Goal: Task Accomplishment & Management: Complete application form

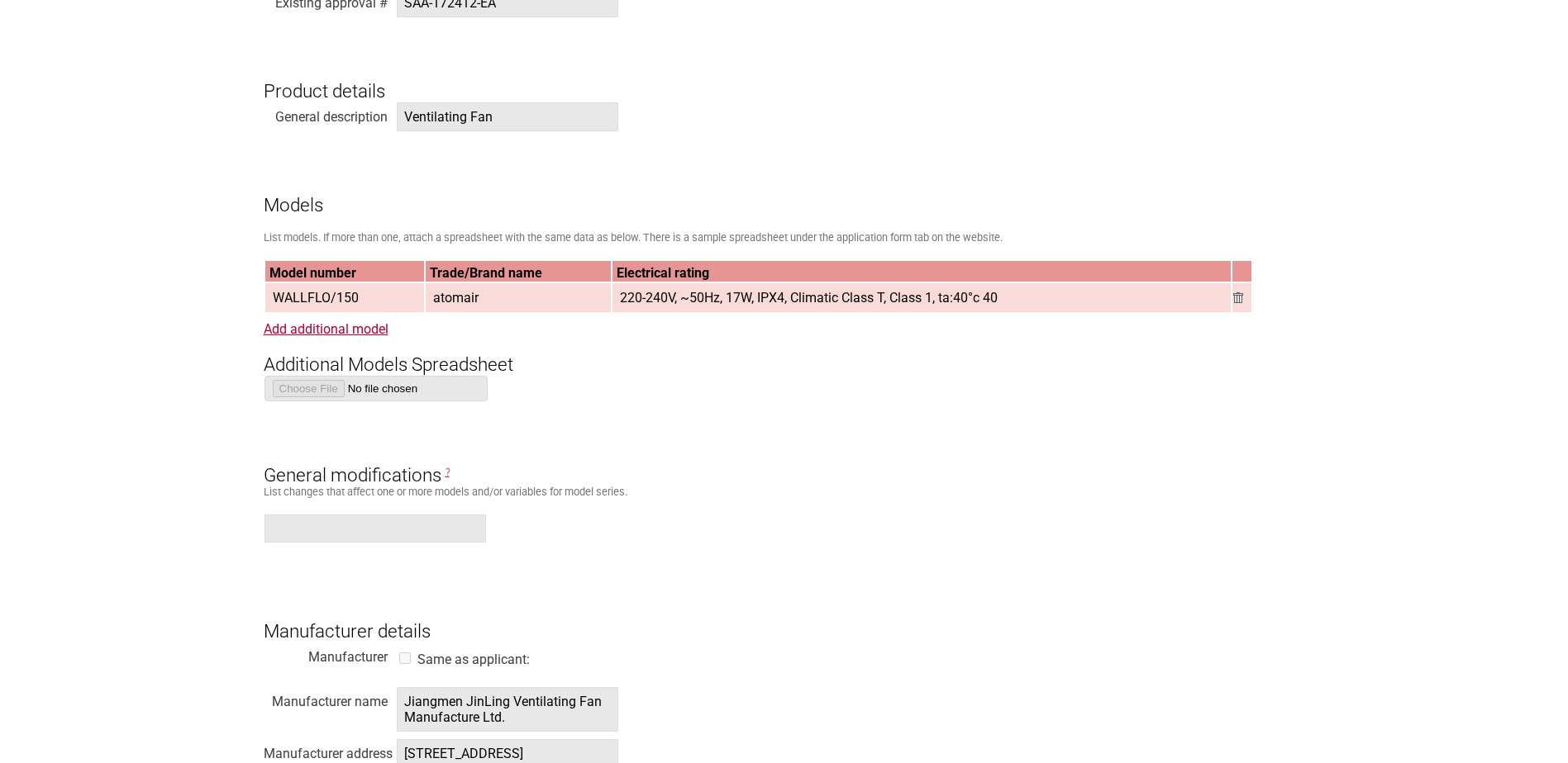
scroll to position [992, 0]
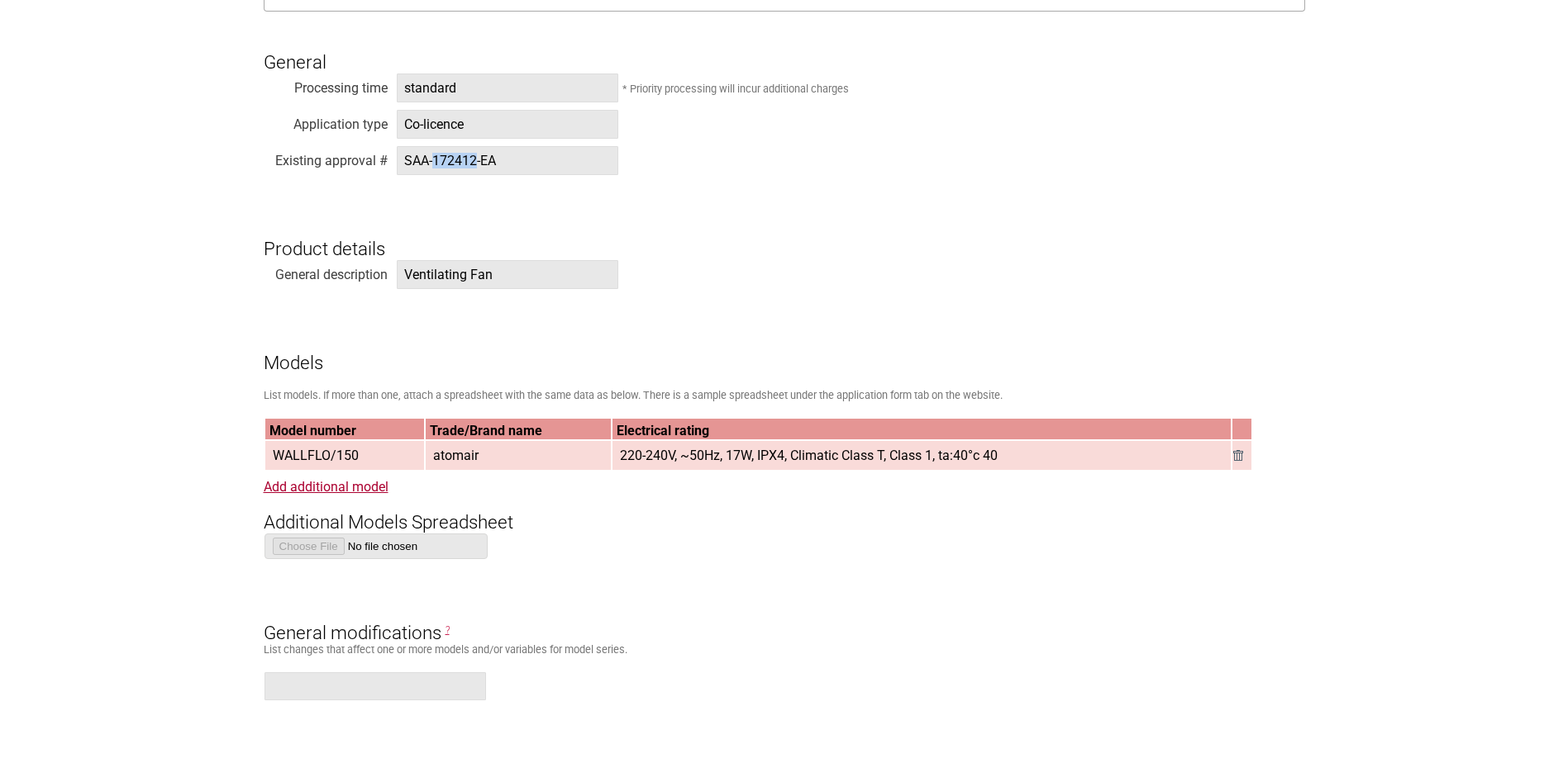
drag, startPoint x: 477, startPoint y: 161, endPoint x: 435, endPoint y: 162, distance: 42.0
click at [435, 162] on span "SAA-172412-EA" at bounding box center [507, 160] width 222 height 29
copy span "172412"
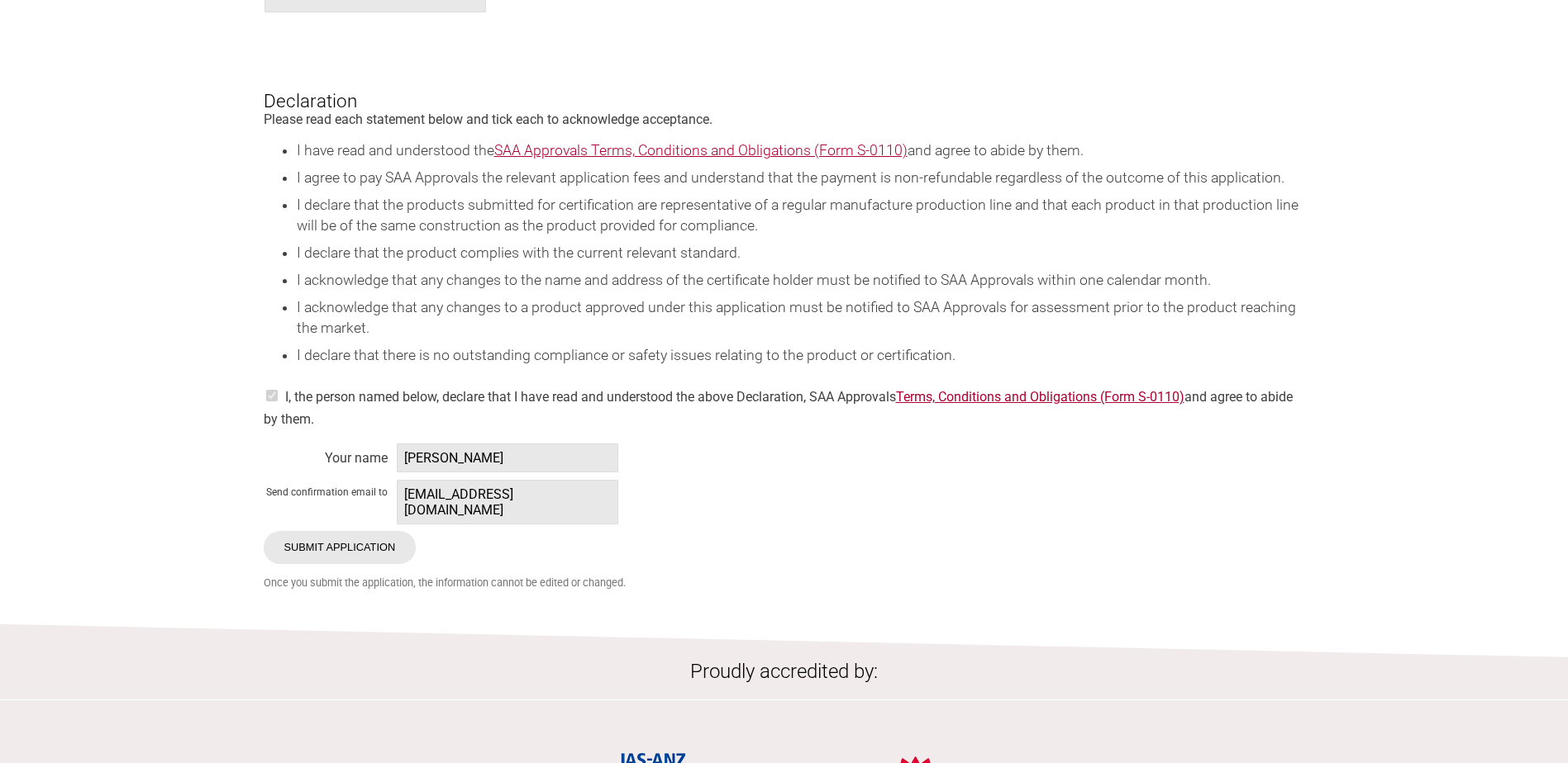
scroll to position [3057, 0]
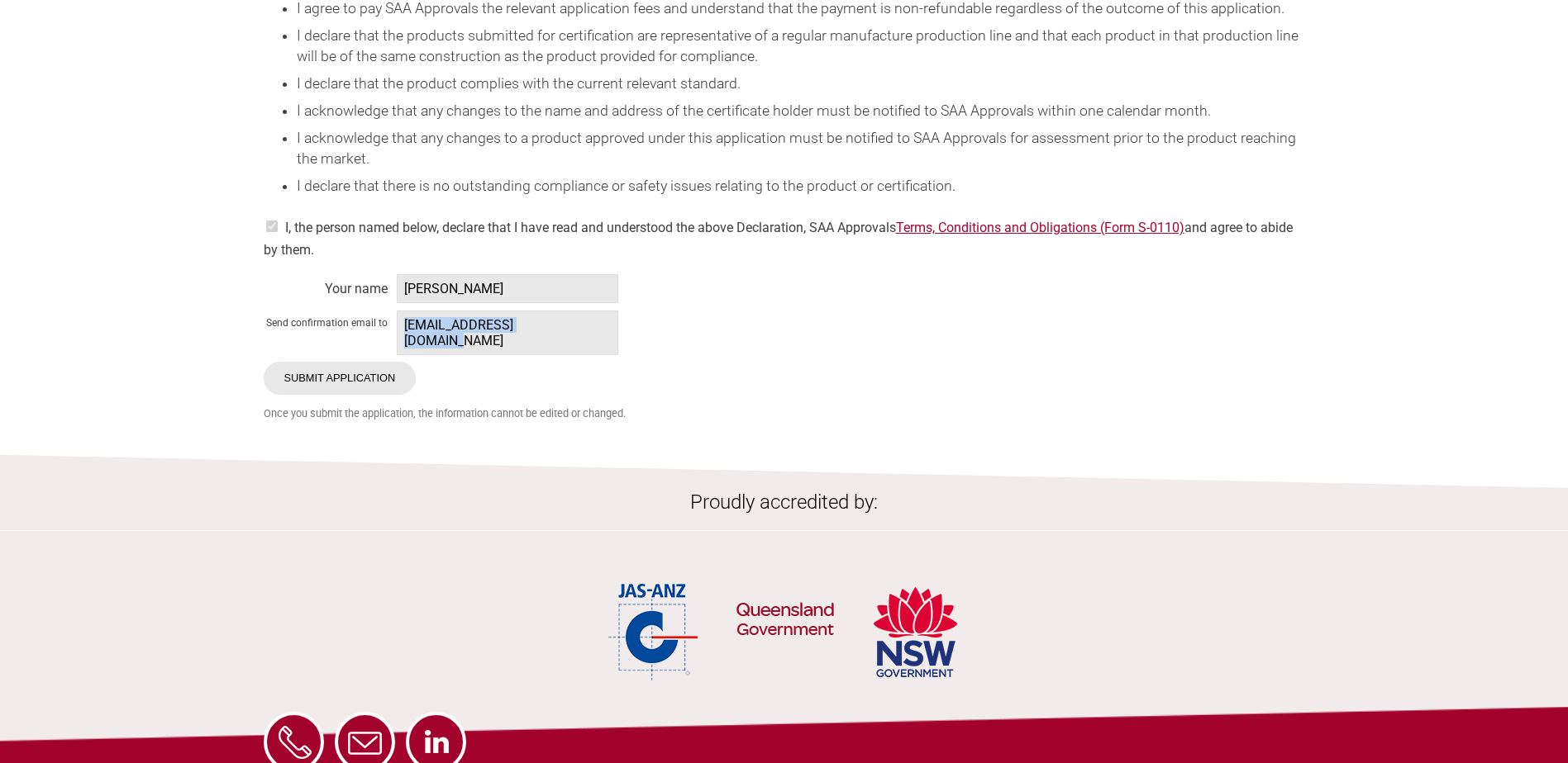
drag, startPoint x: 566, startPoint y: 351, endPoint x: 401, endPoint y: 361, distance: 165.3
click at [401, 355] on span "[EMAIL_ADDRESS][DOMAIN_NAME]" at bounding box center [507, 332] width 222 height 44
copy span "[EMAIL_ADDRESS][DOMAIN_NAME]"
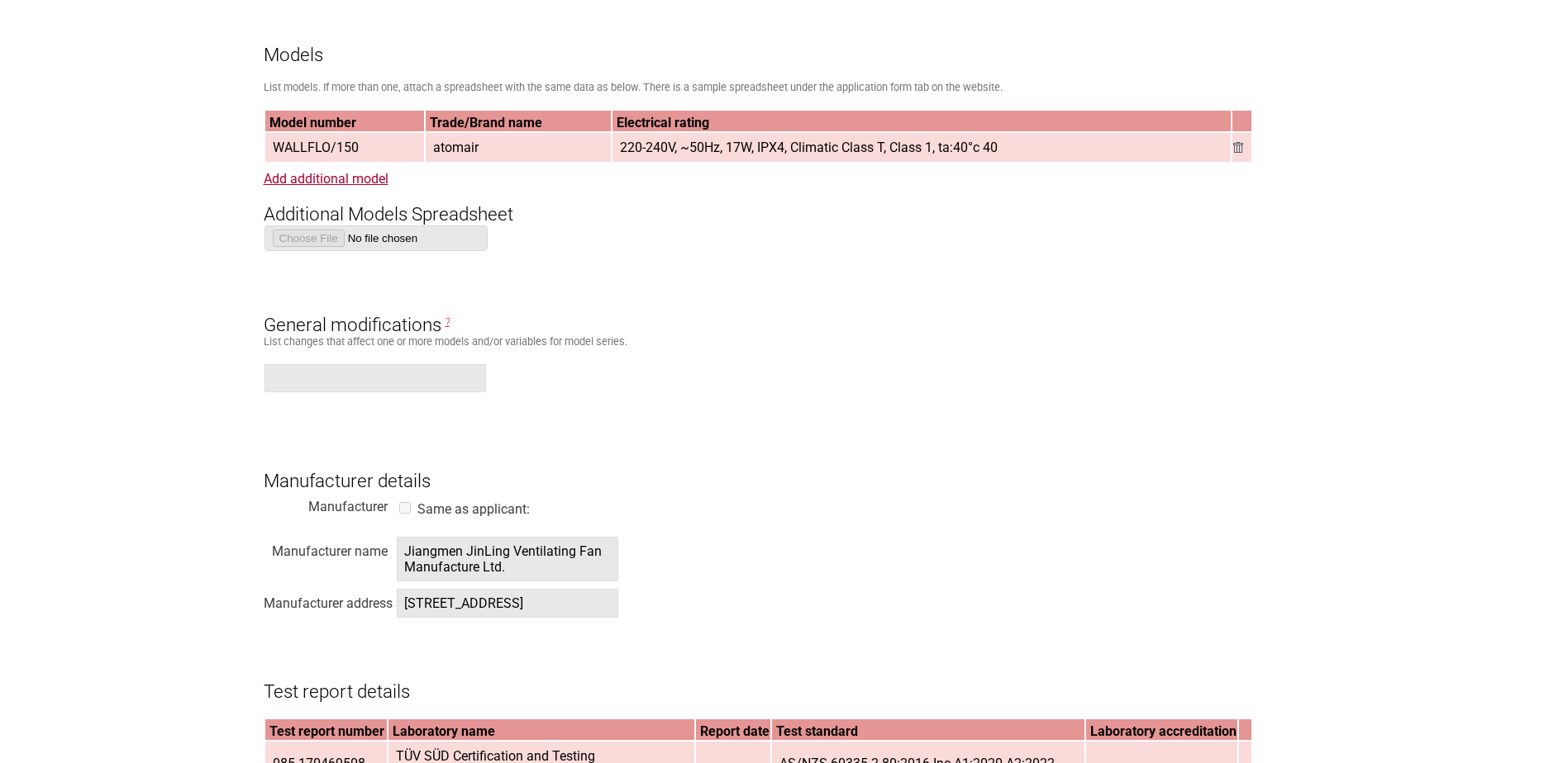
scroll to position [1322, 0]
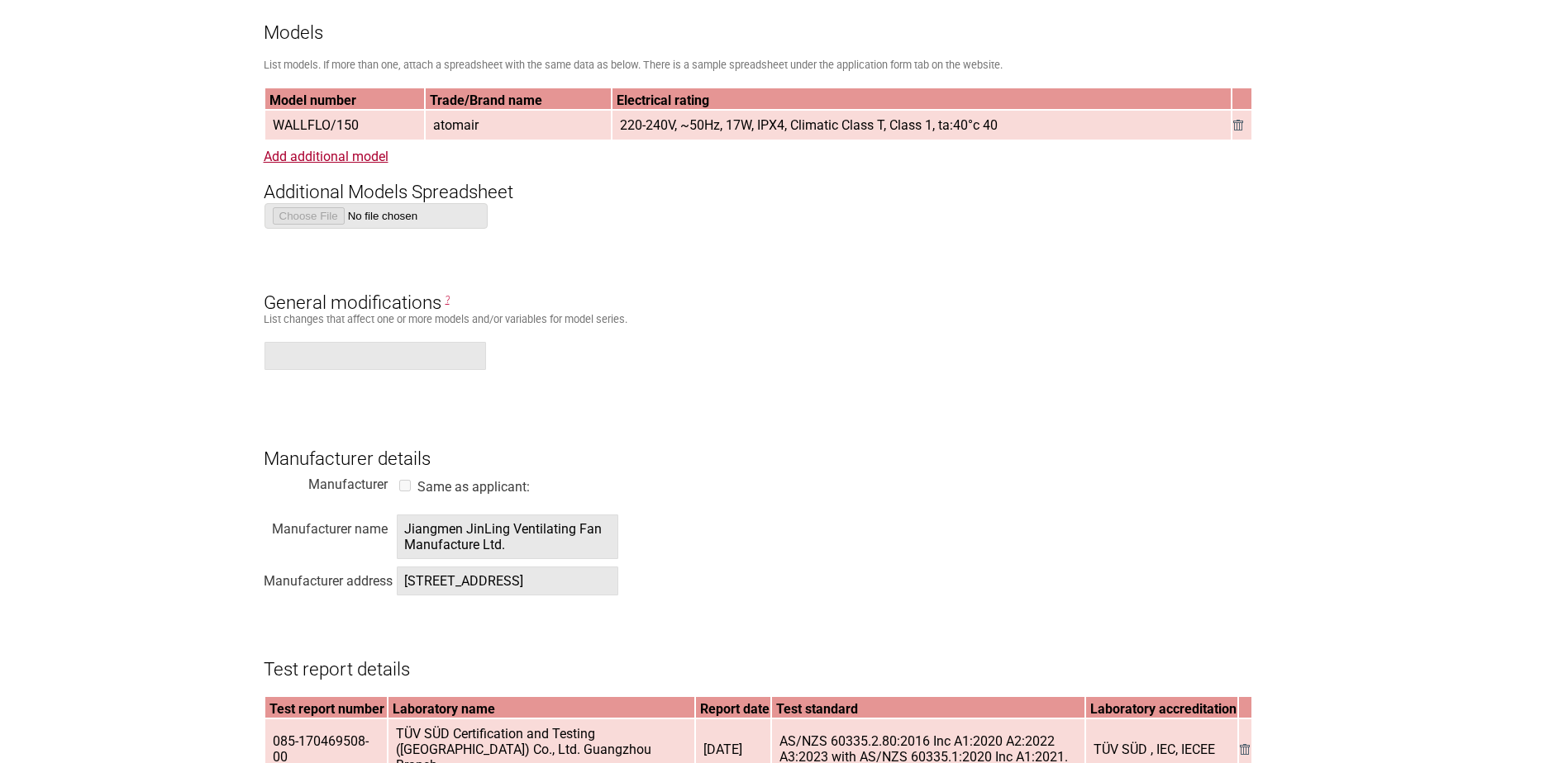
click at [1020, 238] on form "Resume key: LhCkoR68 Please record this key, it will enable you to resume your …" at bounding box center [784, 587] width 1041 height 3136
click at [794, 334] on form "Resume key: LhCkoR68 Please record this key, it will enable you to resume your …" at bounding box center [784, 587] width 1041 height 3136
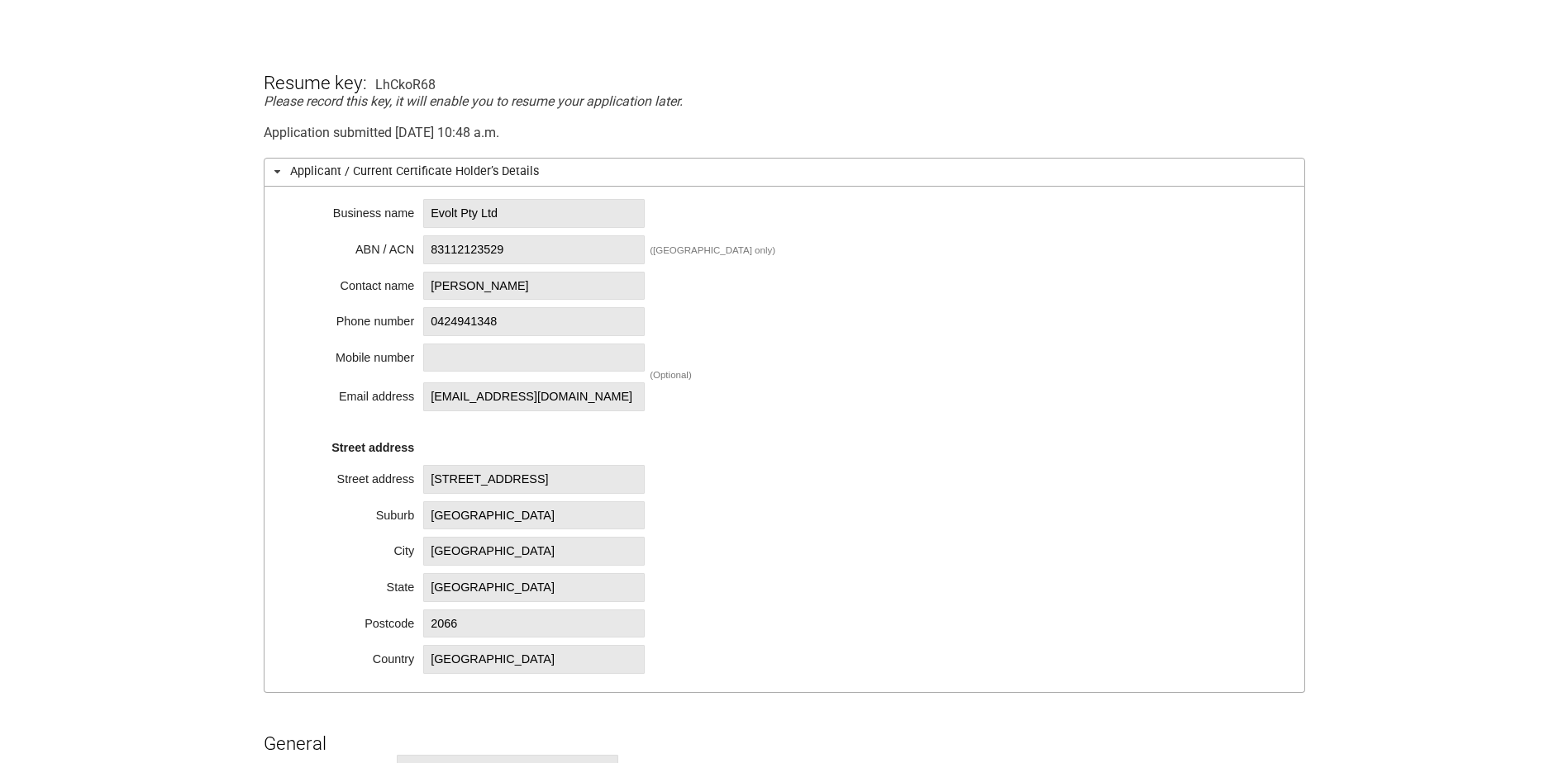
scroll to position [0, 0]
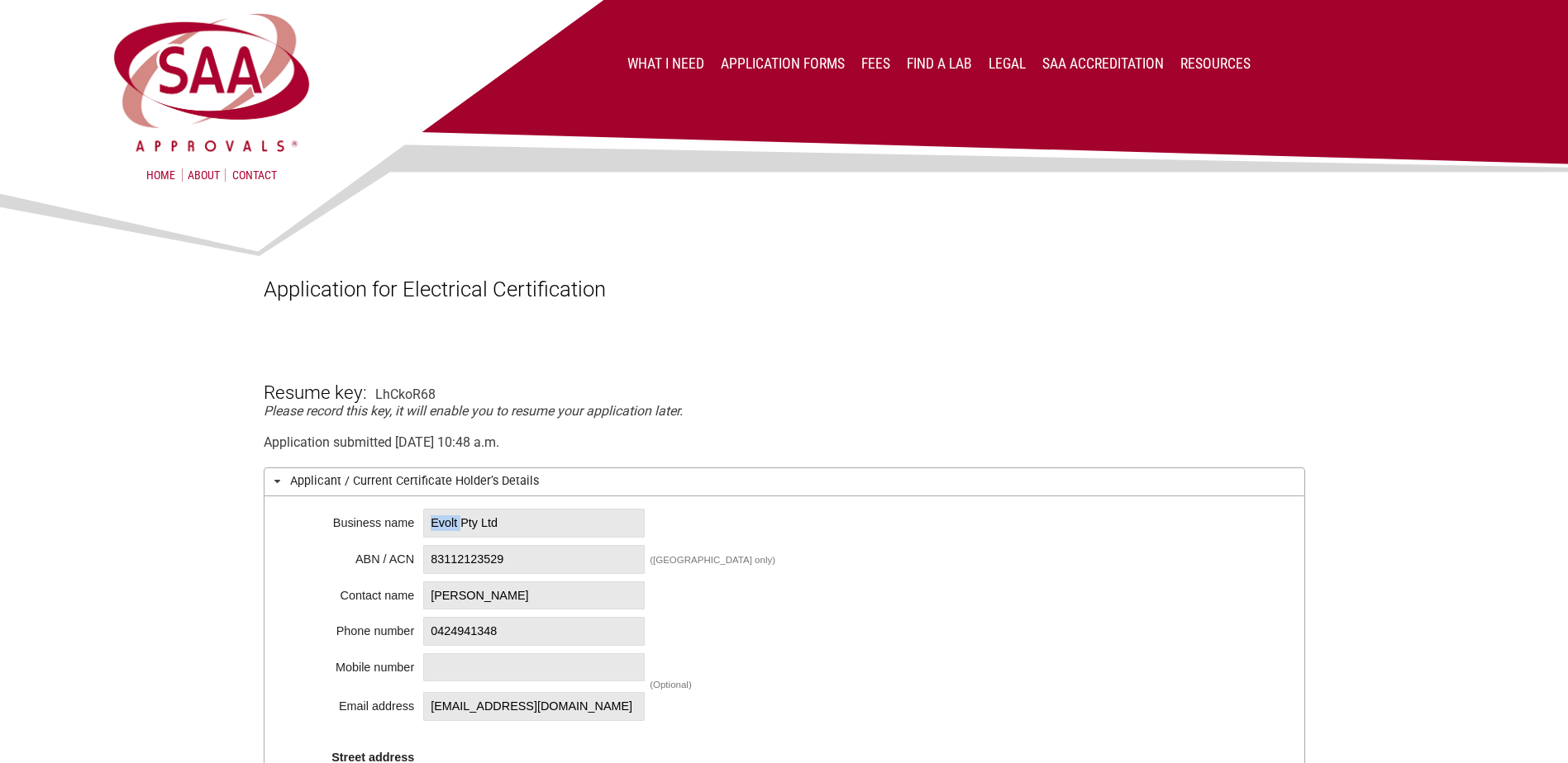
drag, startPoint x: 430, startPoint y: 523, endPoint x: 463, endPoint y: 529, distance: 33.5
click at [463, 529] on span "Evolt Pty Ltd" at bounding box center [534, 522] width 222 height 29
copy span "Evolt"
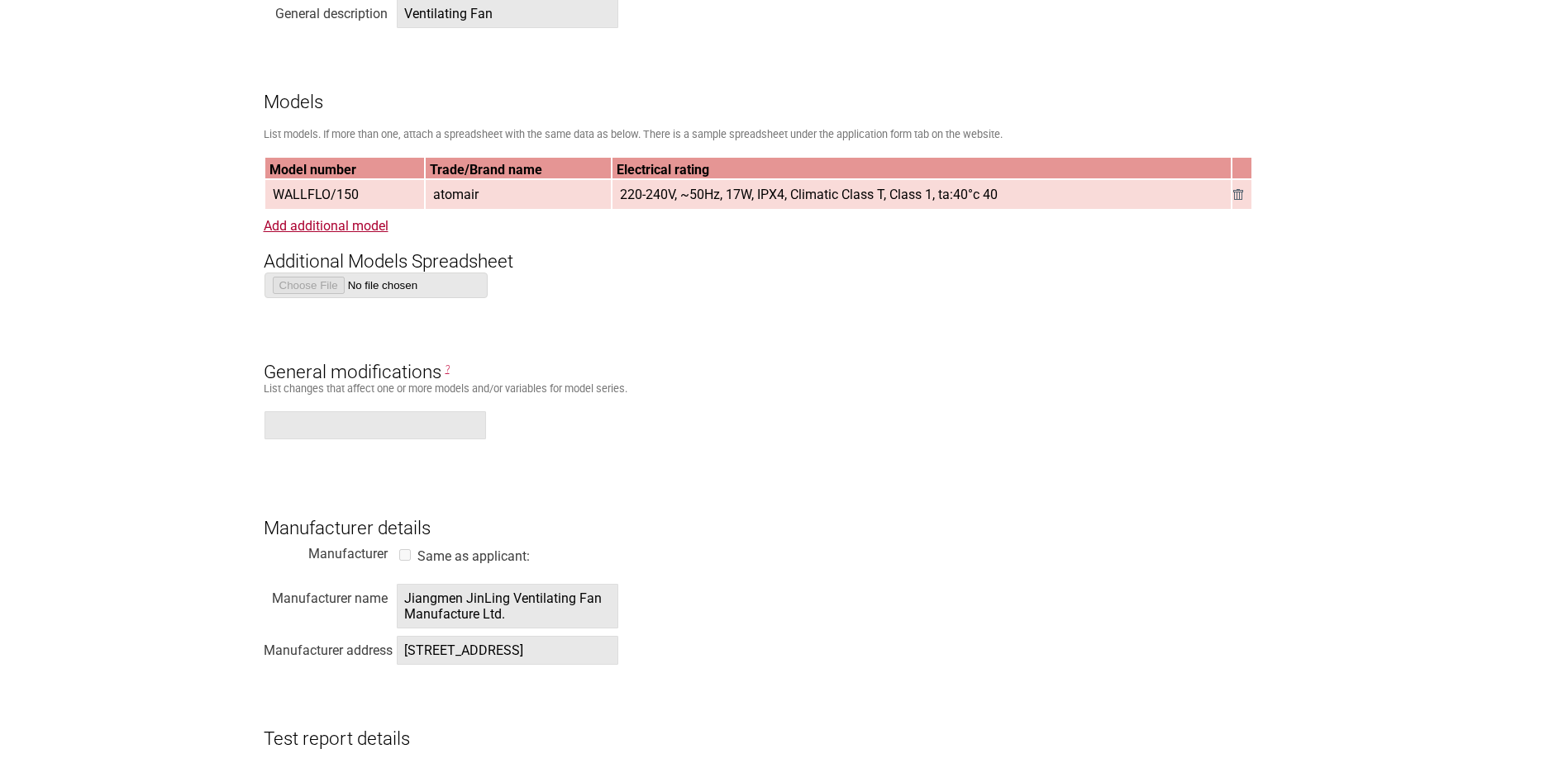
scroll to position [1239, 0]
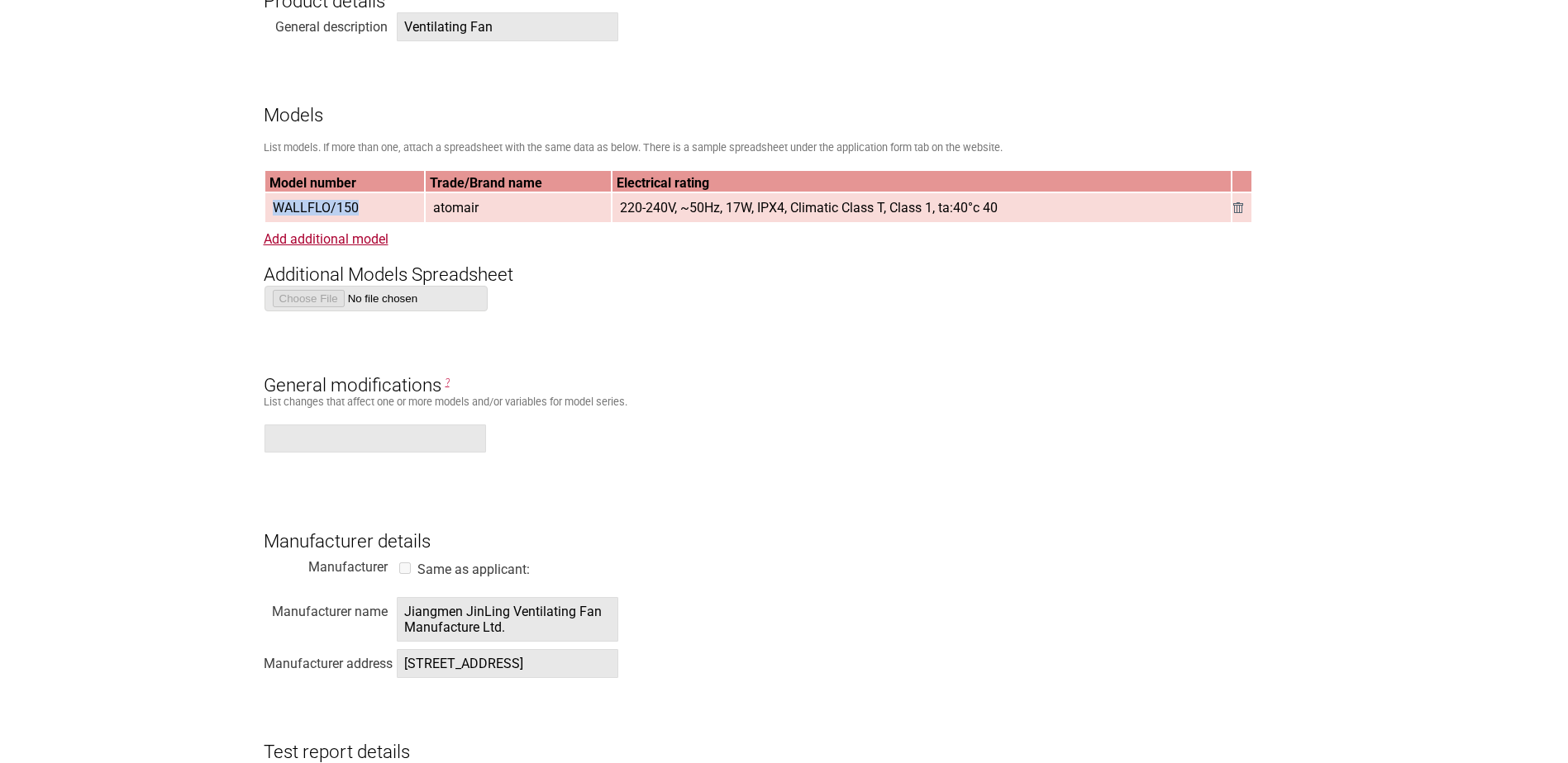
drag, startPoint x: 366, startPoint y: 212, endPoint x: 278, endPoint y: 214, distance: 88.0
click at [278, 214] on td "WALLFLO/150" at bounding box center [344, 207] width 159 height 29
copy span "WALLFLO/150"
drag, startPoint x: 476, startPoint y: 207, endPoint x: 431, endPoint y: 214, distance: 45.5
click at [431, 214] on span "atomair" at bounding box center [456, 208] width 59 height 28
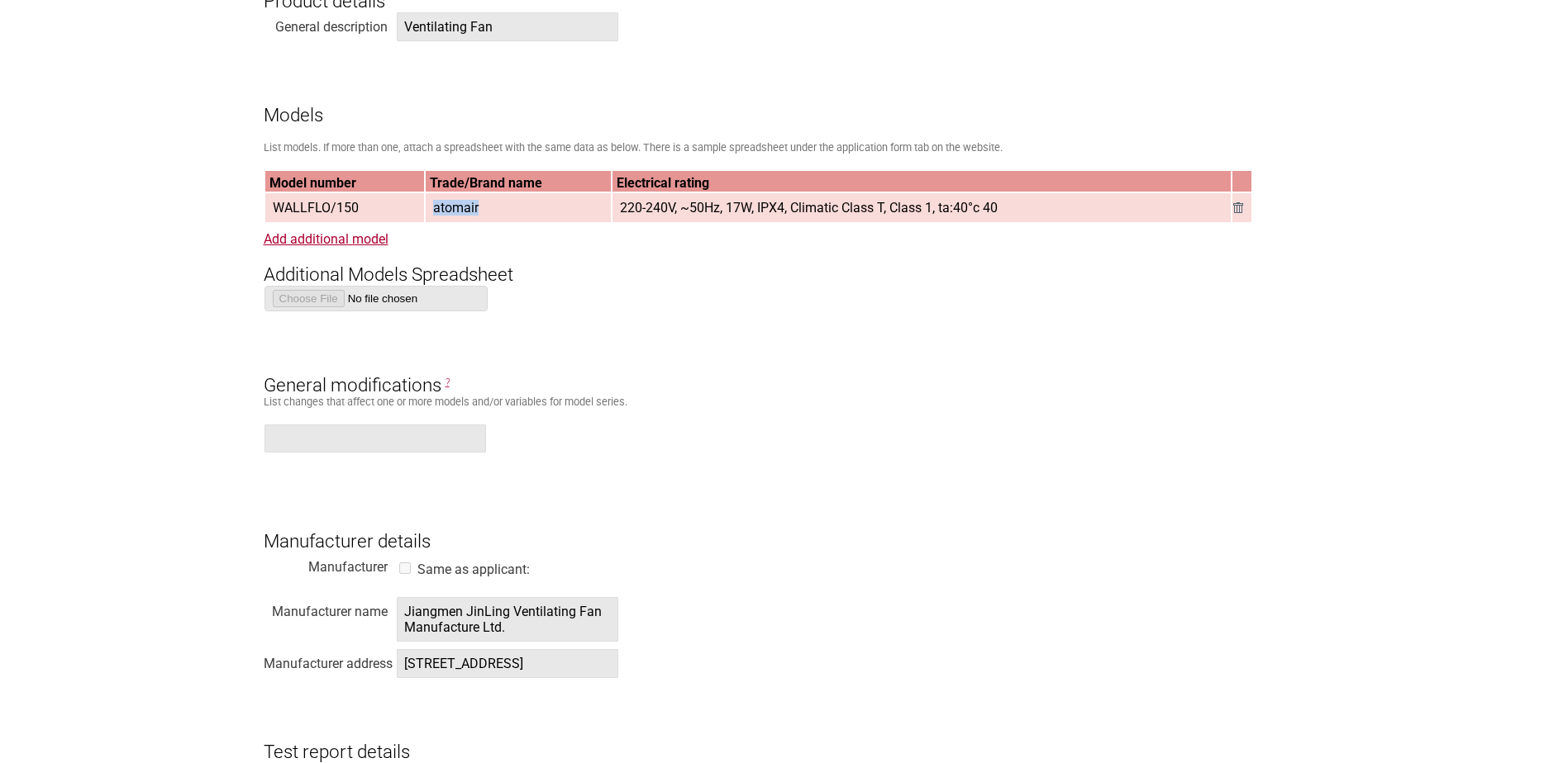
copy span "atomair"
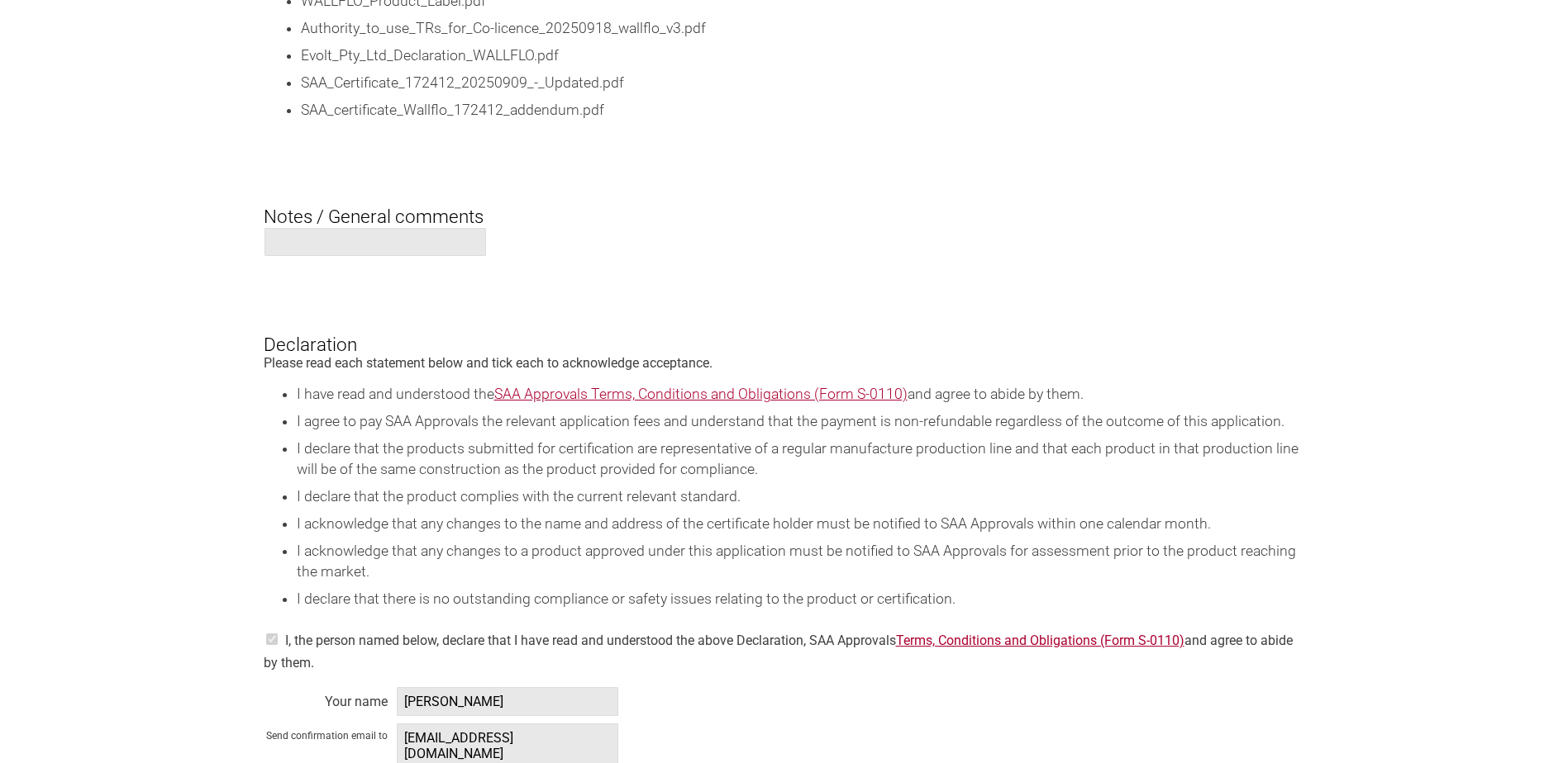
scroll to position [2974, 0]
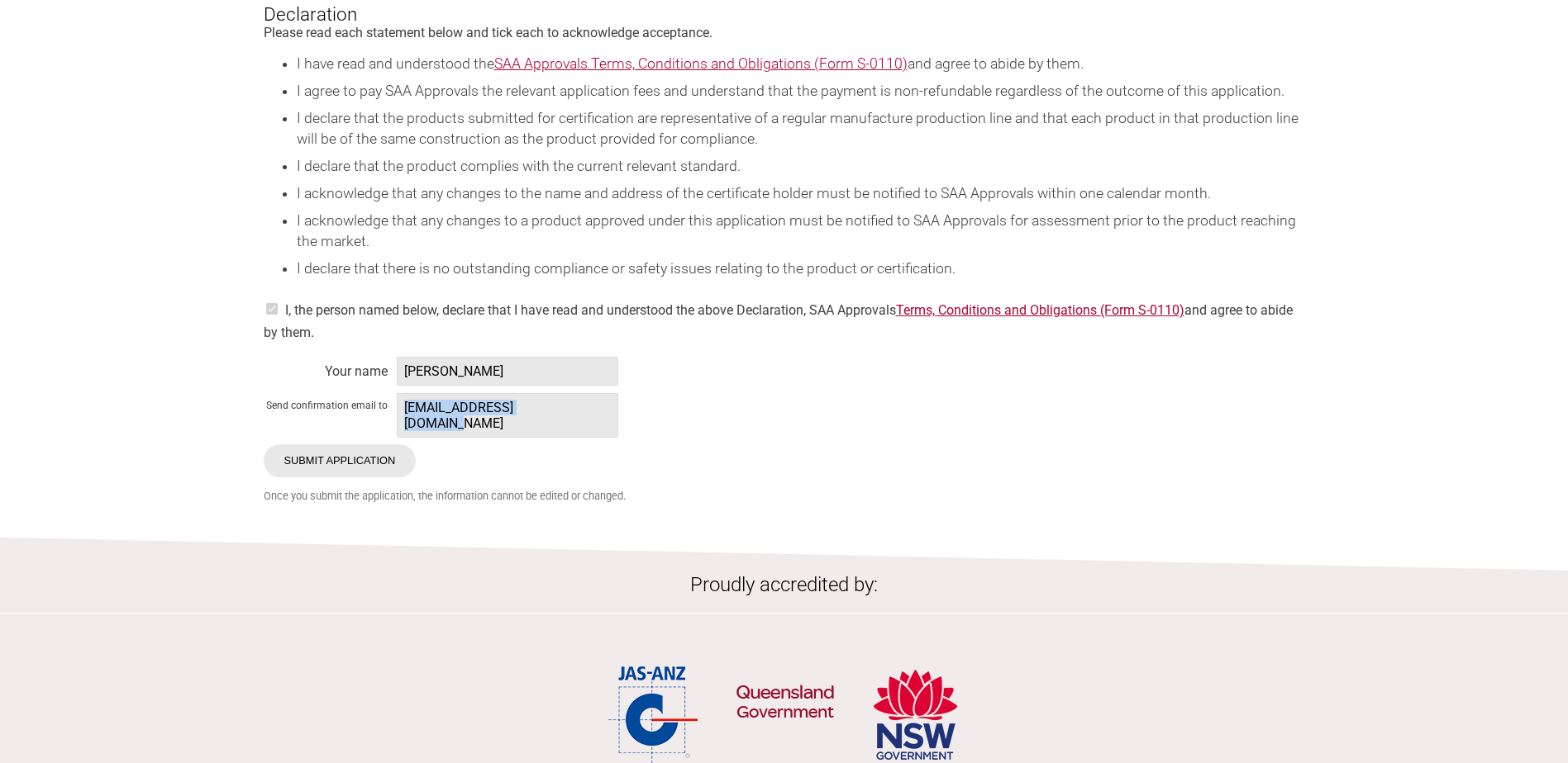
drag, startPoint x: 564, startPoint y: 437, endPoint x: 399, endPoint y: 438, distance: 165.0
click at [399, 438] on span "[EMAIL_ADDRESS][DOMAIN_NAME]" at bounding box center [507, 415] width 222 height 44
copy span "[EMAIL_ADDRESS][DOMAIN_NAME]"
